Goal: Find specific page/section

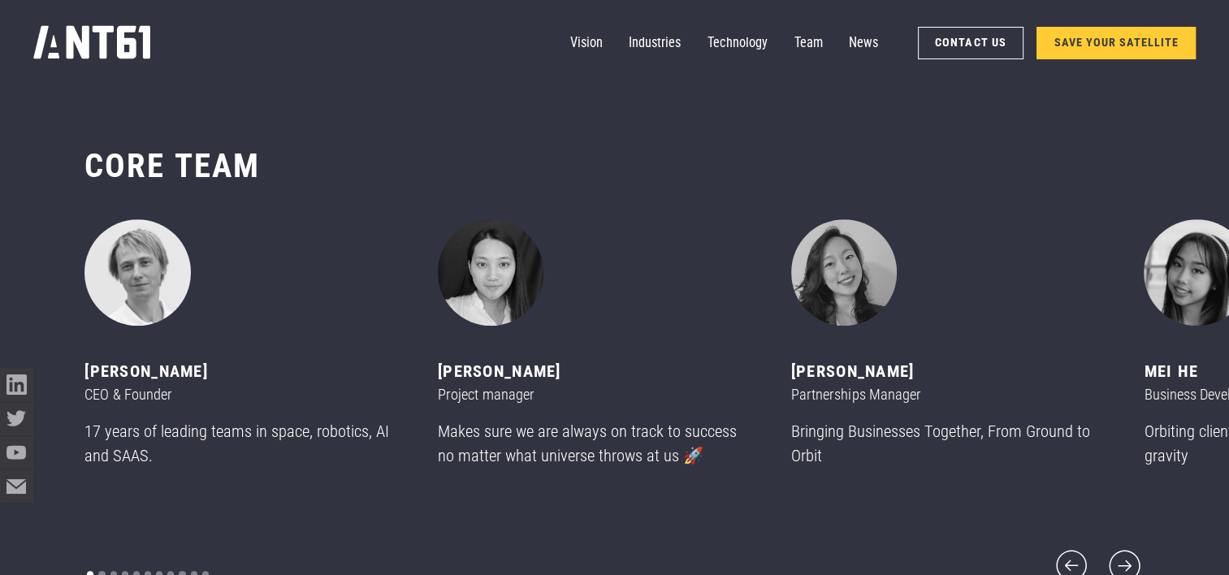
scroll to position [6905, 0]
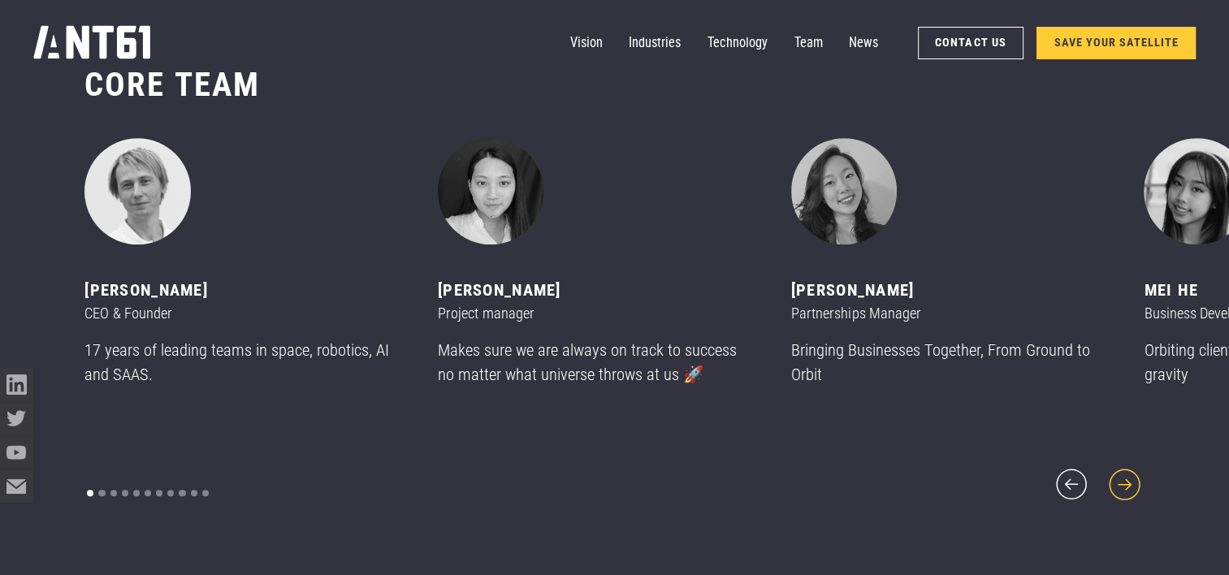
click at [1124, 472] on icon "next slide" at bounding box center [1125, 485] width 40 height 40
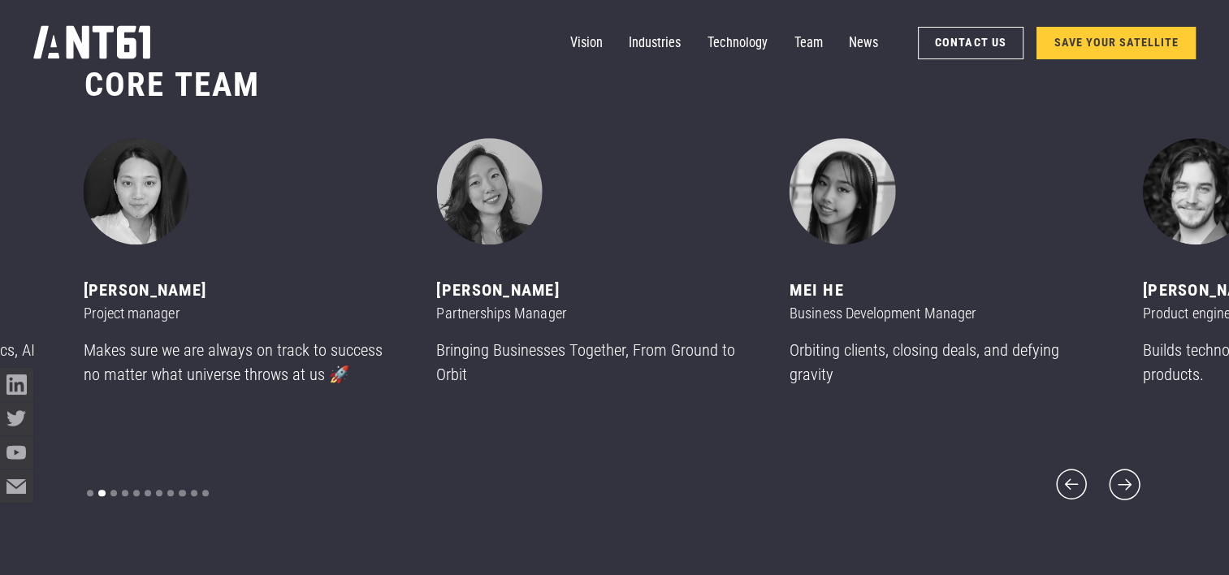
click at [1043, 473] on div "[PERSON_NAME] CEO & Founder 17 years of leading teams in space, robotics, AI an…" at bounding box center [613, 321] width 1059 height 366
click at [1130, 468] on icon "next slide" at bounding box center [1125, 485] width 40 height 40
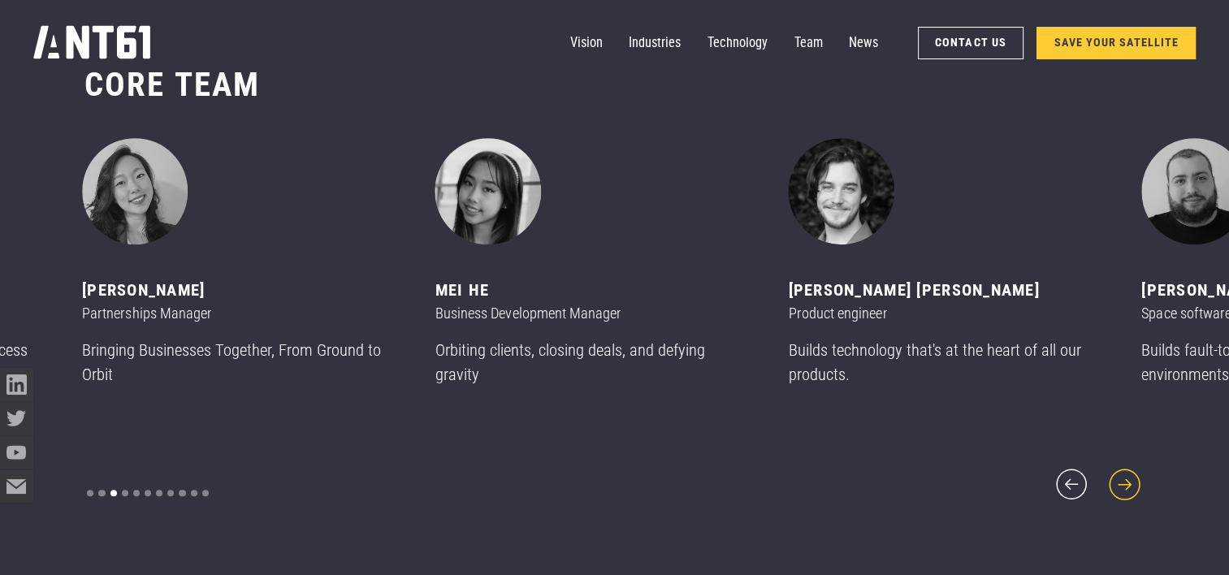
click at [1130, 471] on icon "next slide" at bounding box center [1124, 485] width 31 height 31
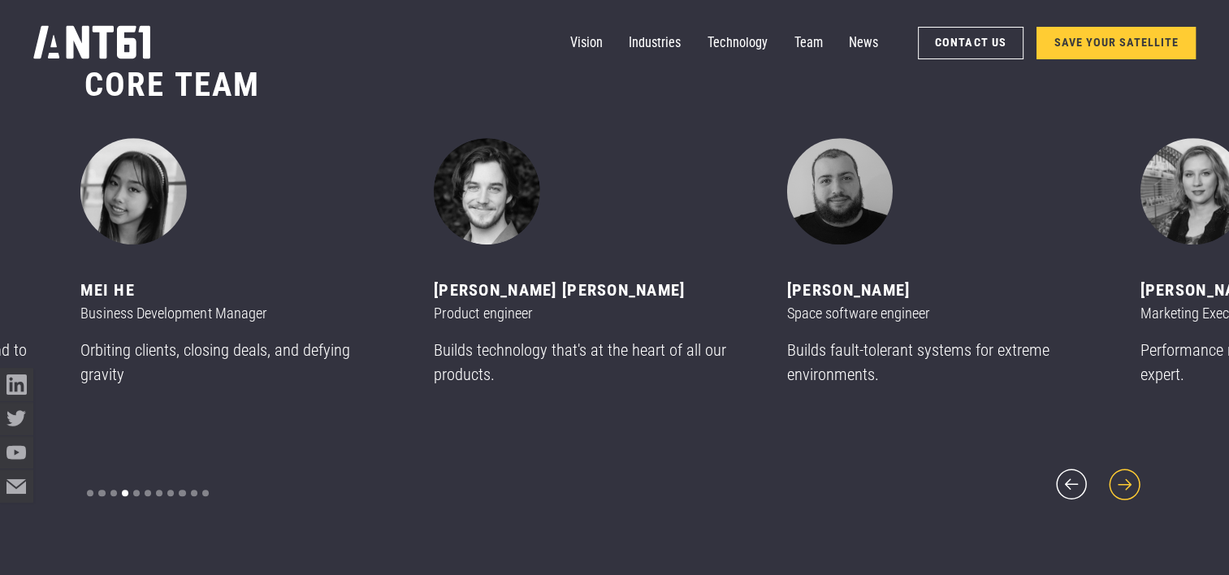
click at [1131, 471] on icon "next slide" at bounding box center [1124, 485] width 31 height 31
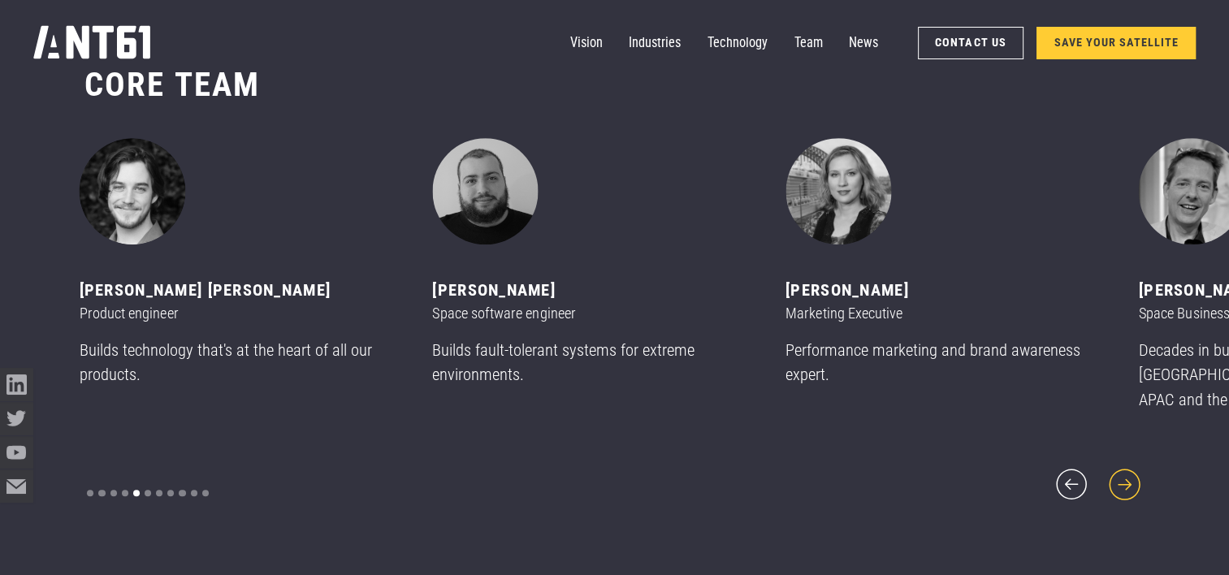
click at [1131, 471] on icon "next slide" at bounding box center [1124, 485] width 31 height 31
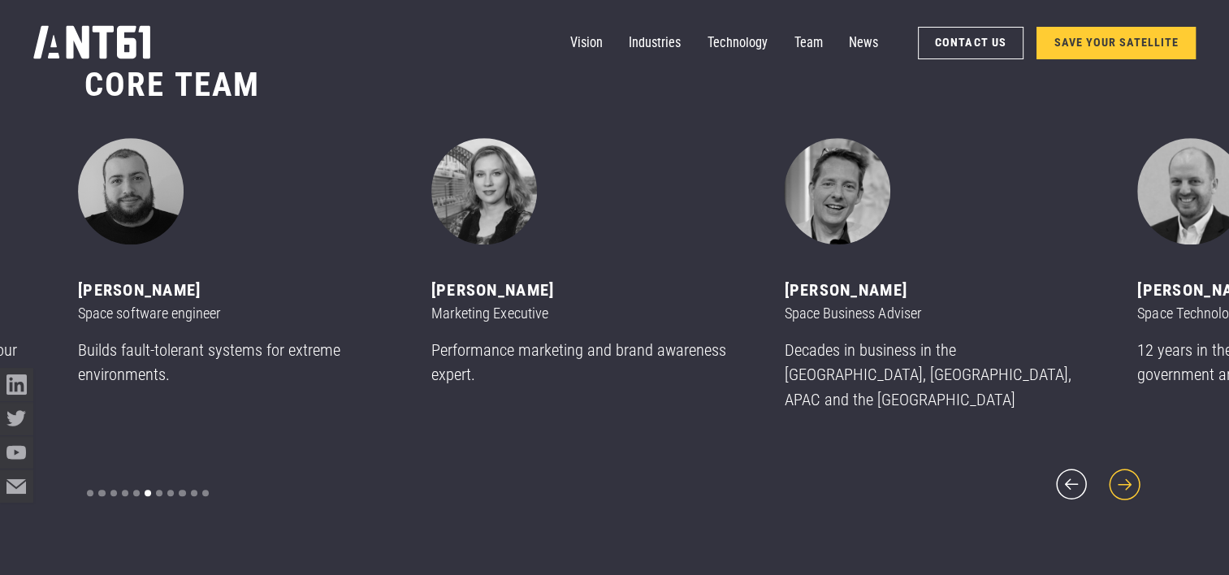
click at [1131, 471] on icon "next slide" at bounding box center [1124, 485] width 31 height 31
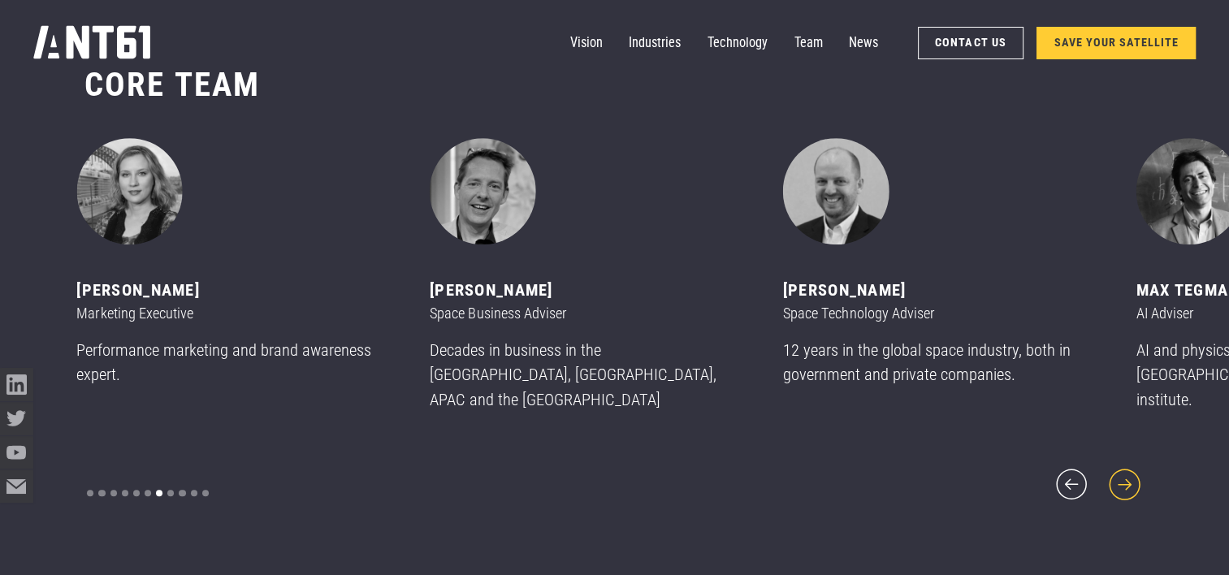
click at [1131, 471] on icon "next slide" at bounding box center [1125, 485] width 40 height 40
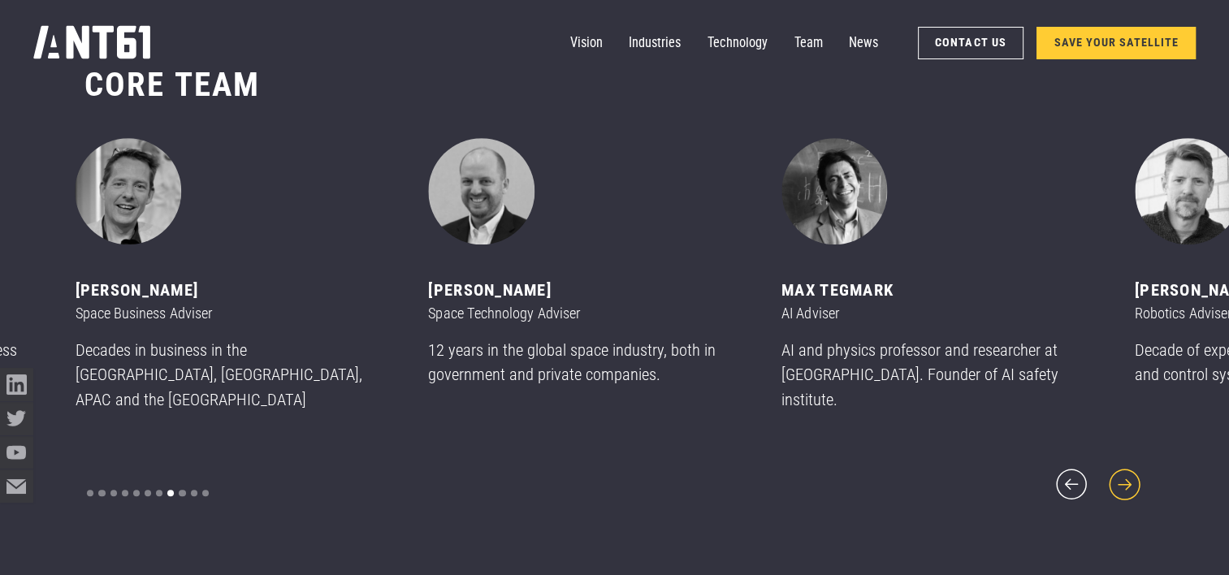
click at [1131, 471] on icon "next slide" at bounding box center [1125, 485] width 40 height 40
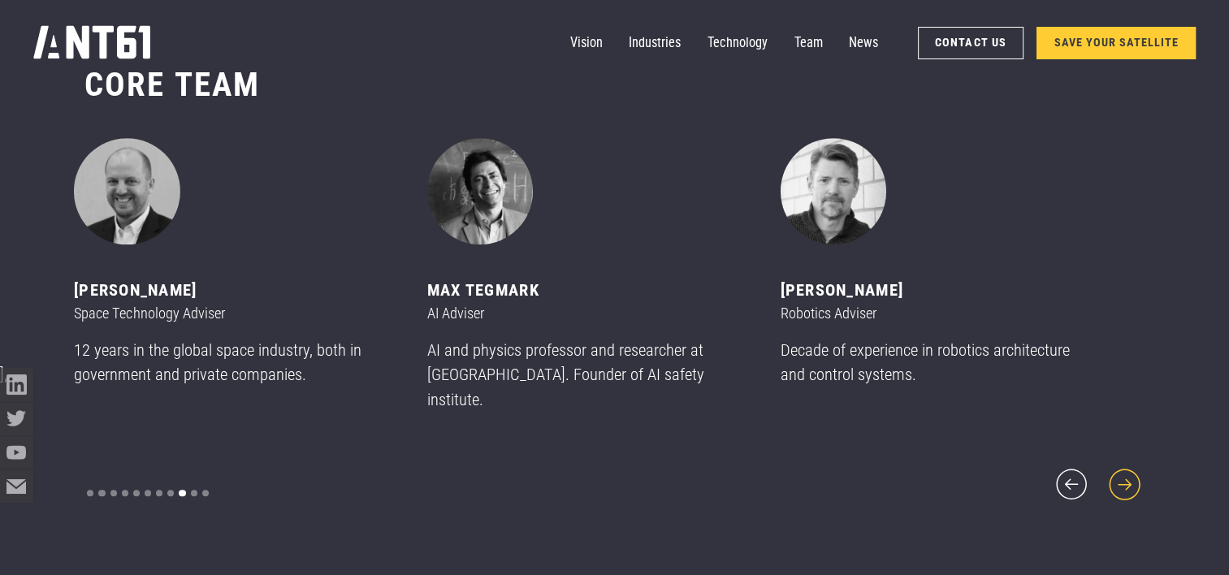
click at [1132, 471] on icon "next slide" at bounding box center [1125, 485] width 40 height 40
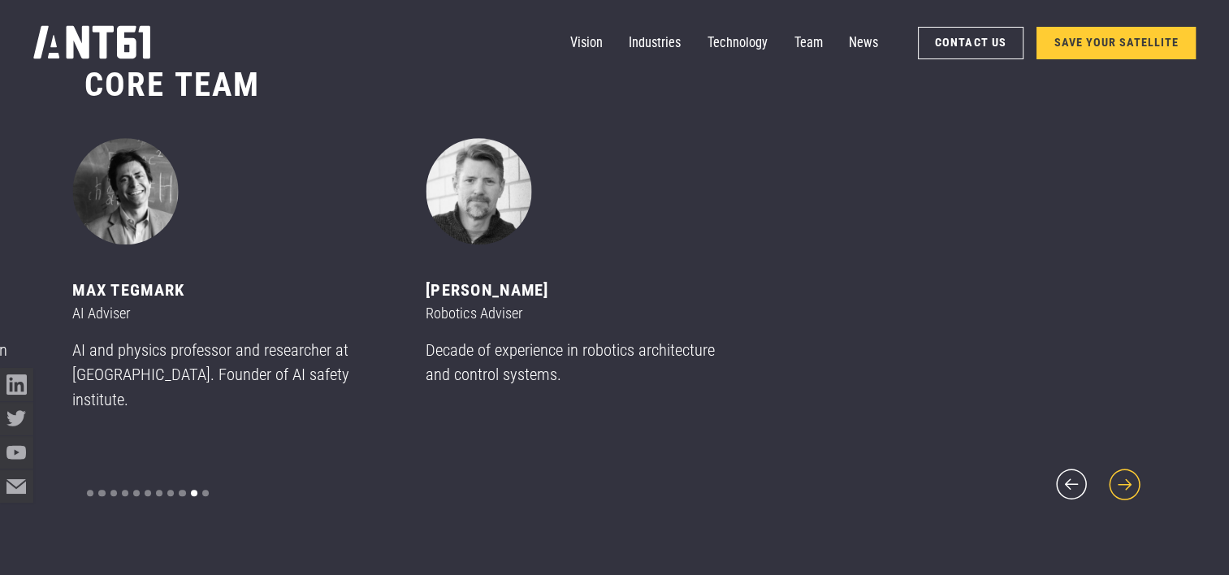
click at [1132, 472] on icon "next slide" at bounding box center [1125, 485] width 40 height 40
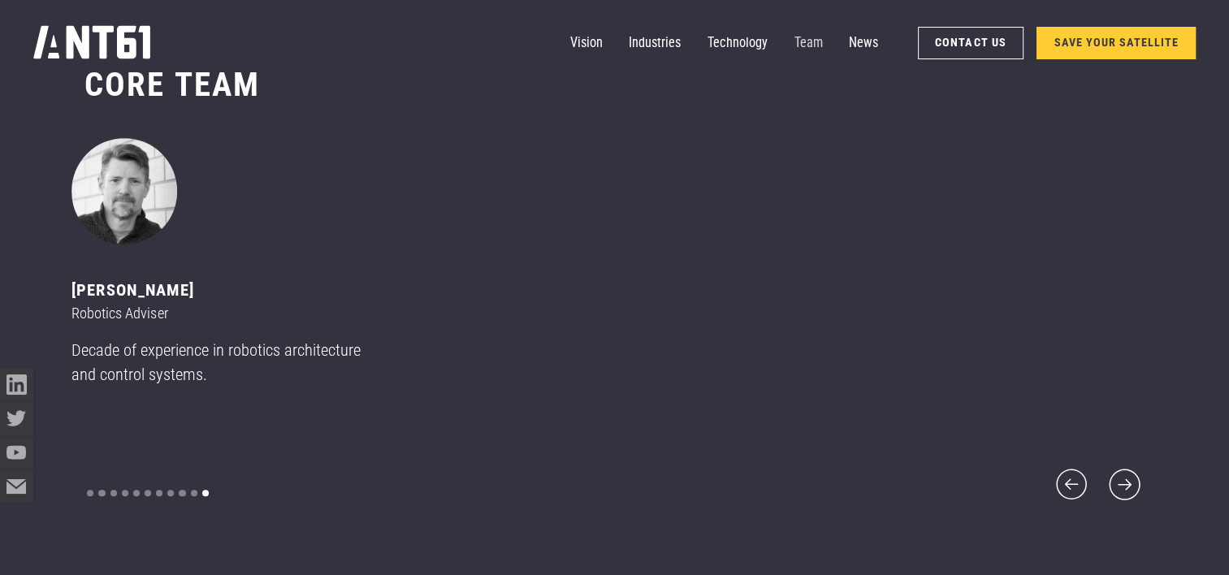
click at [822, 45] on link "Team" at bounding box center [808, 43] width 28 height 33
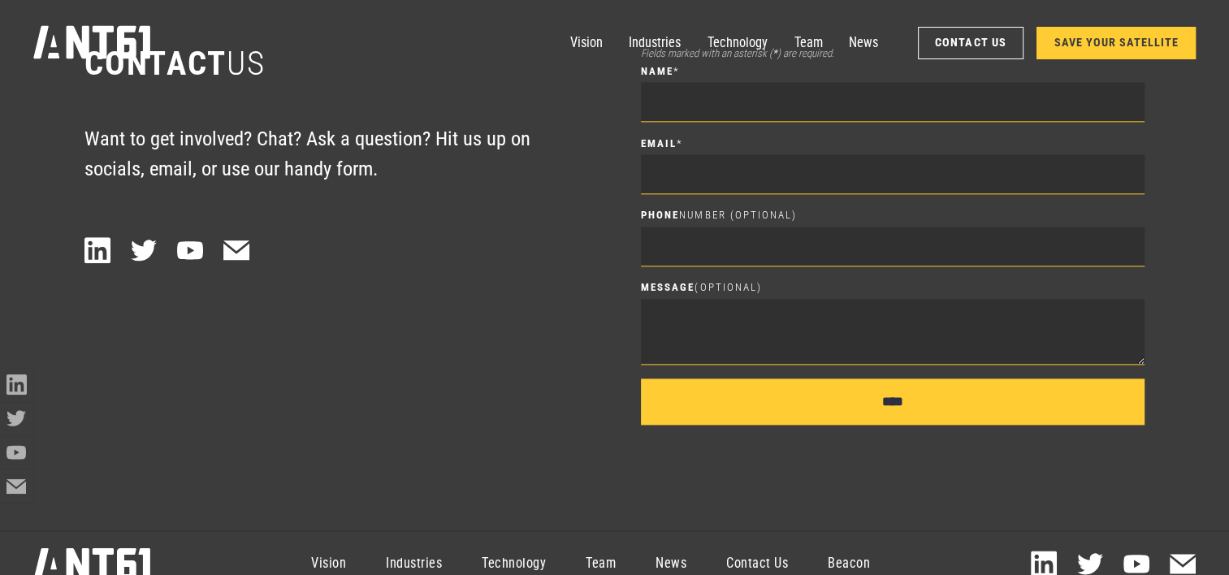
scroll to position [8139, 0]
